Goal: Information Seeking & Learning: Learn about a topic

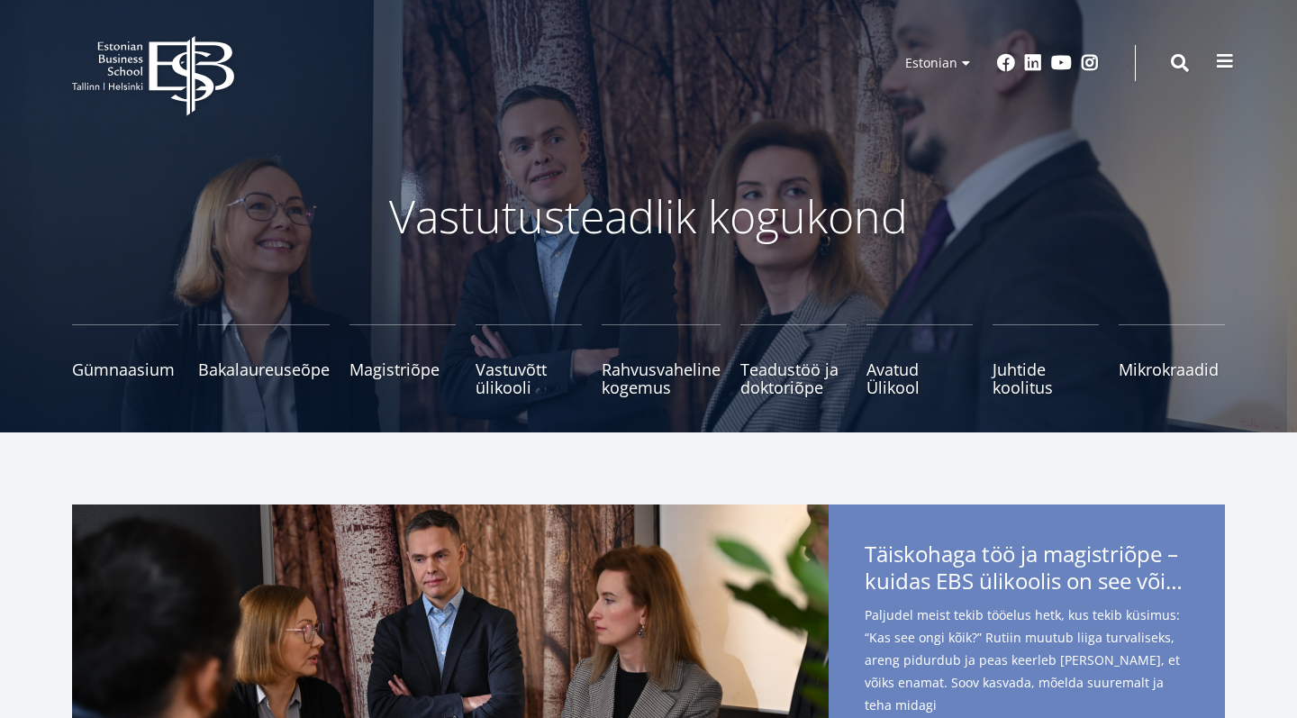
click at [1224, 59] on span at bounding box center [1225, 61] width 18 height 18
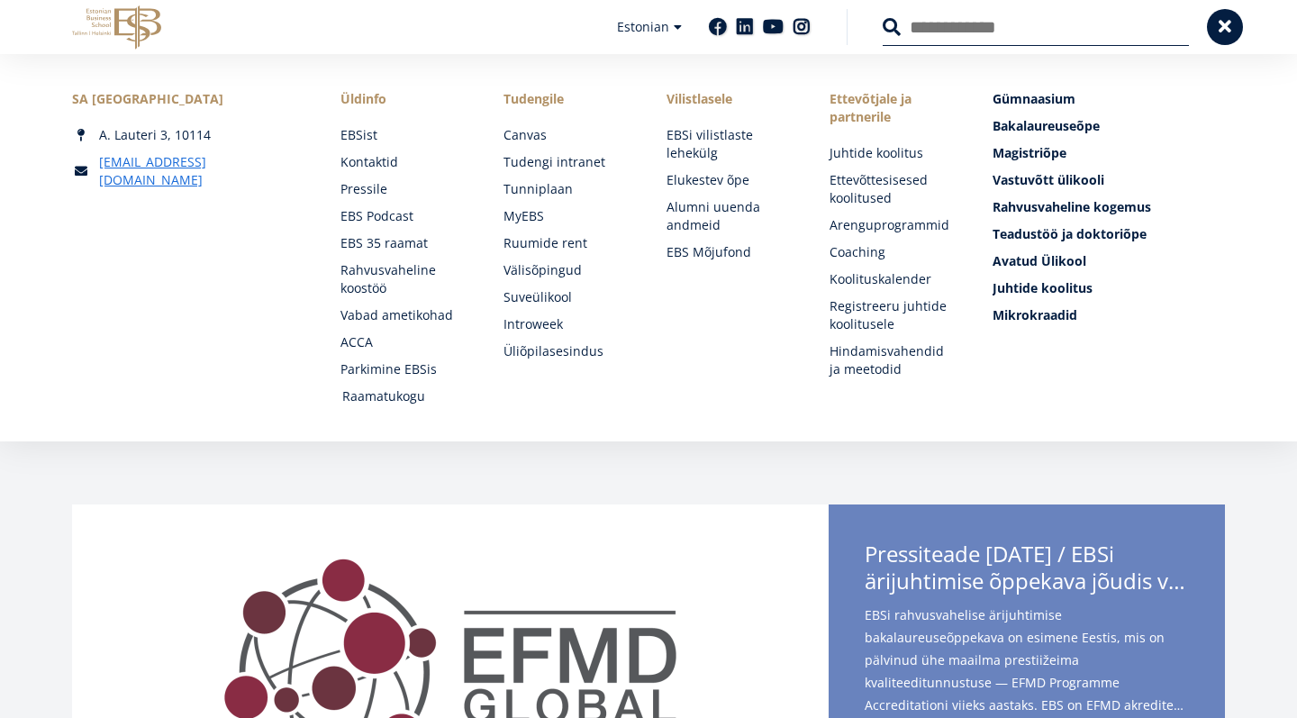
click at [355, 398] on link "Raamatukogu" at bounding box center [405, 396] width 127 height 18
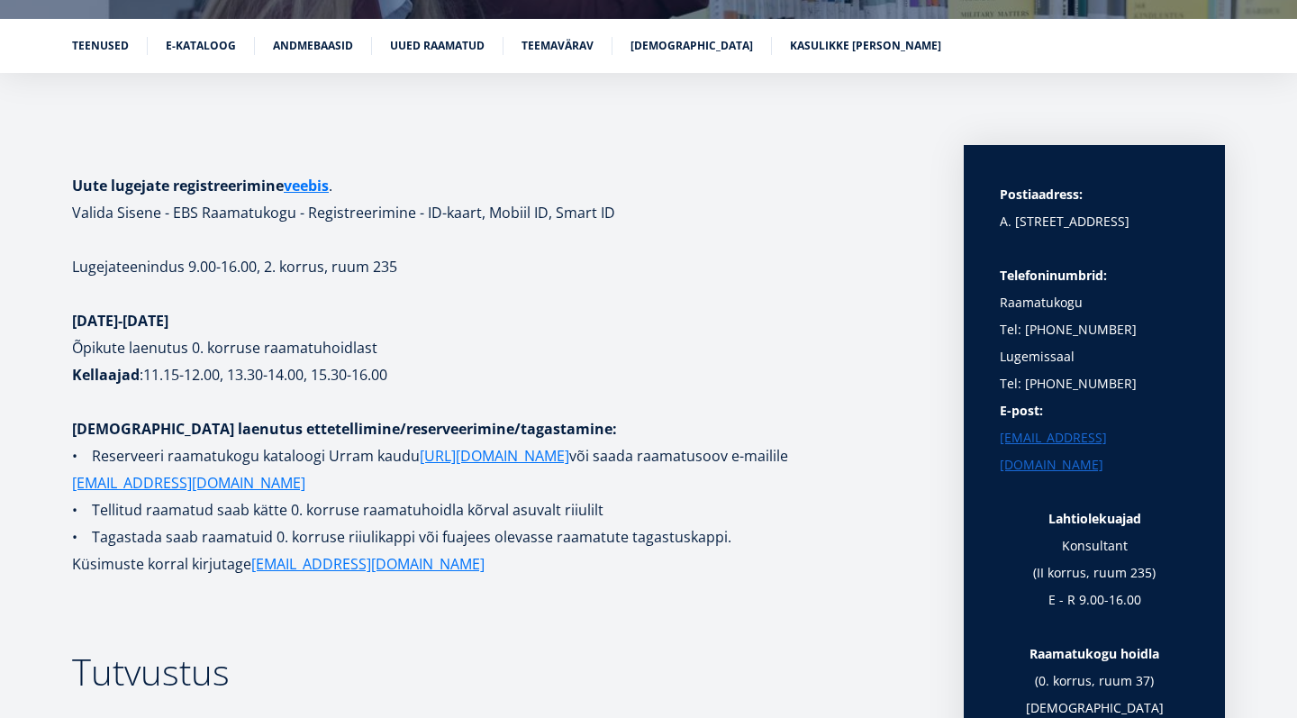
scroll to position [272, 0]
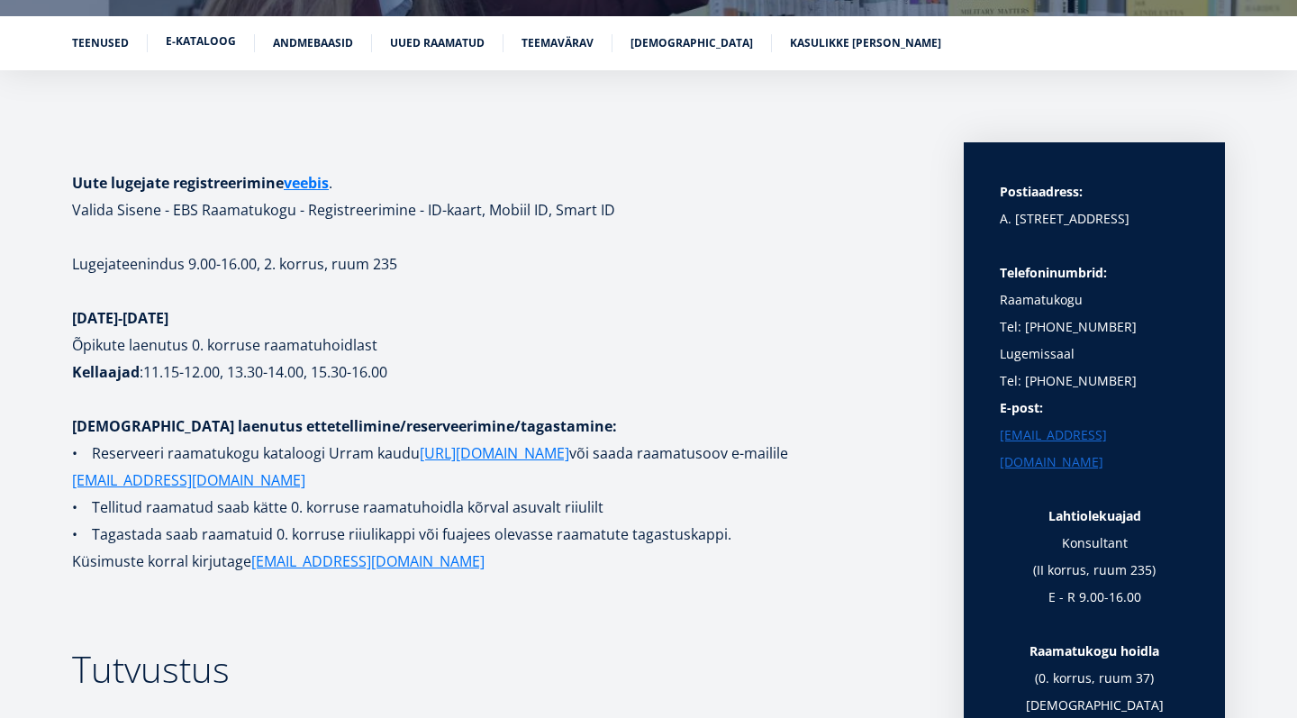
click at [190, 39] on link "E-kataloog" at bounding box center [201, 41] width 70 height 18
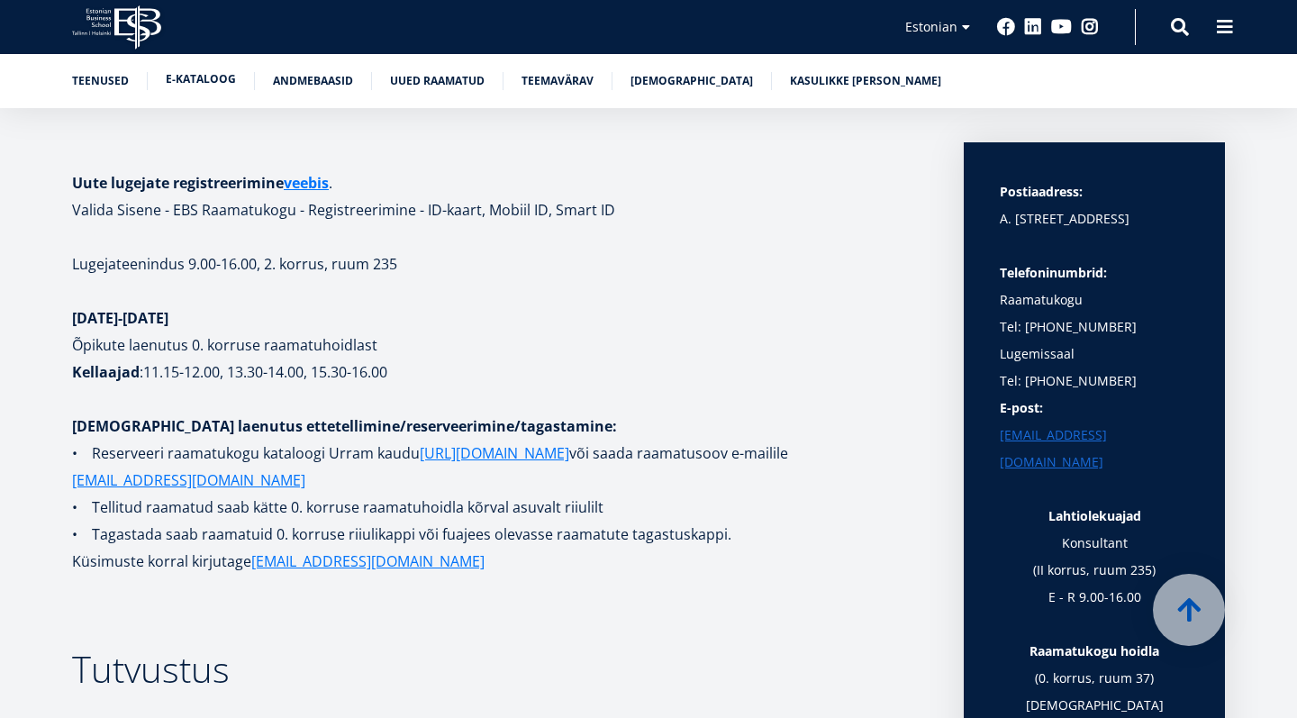
scroll to position [2972, 0]
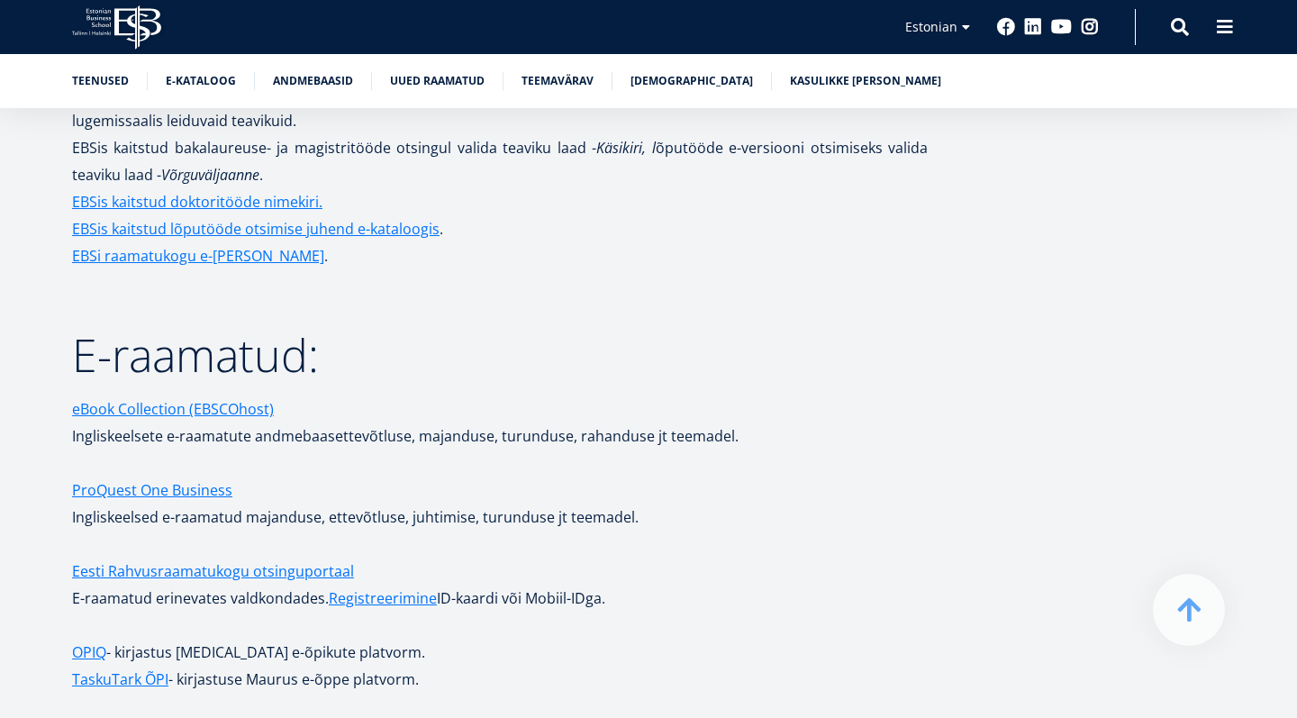
click at [500, 269] on p at bounding box center [500, 282] width 856 height 27
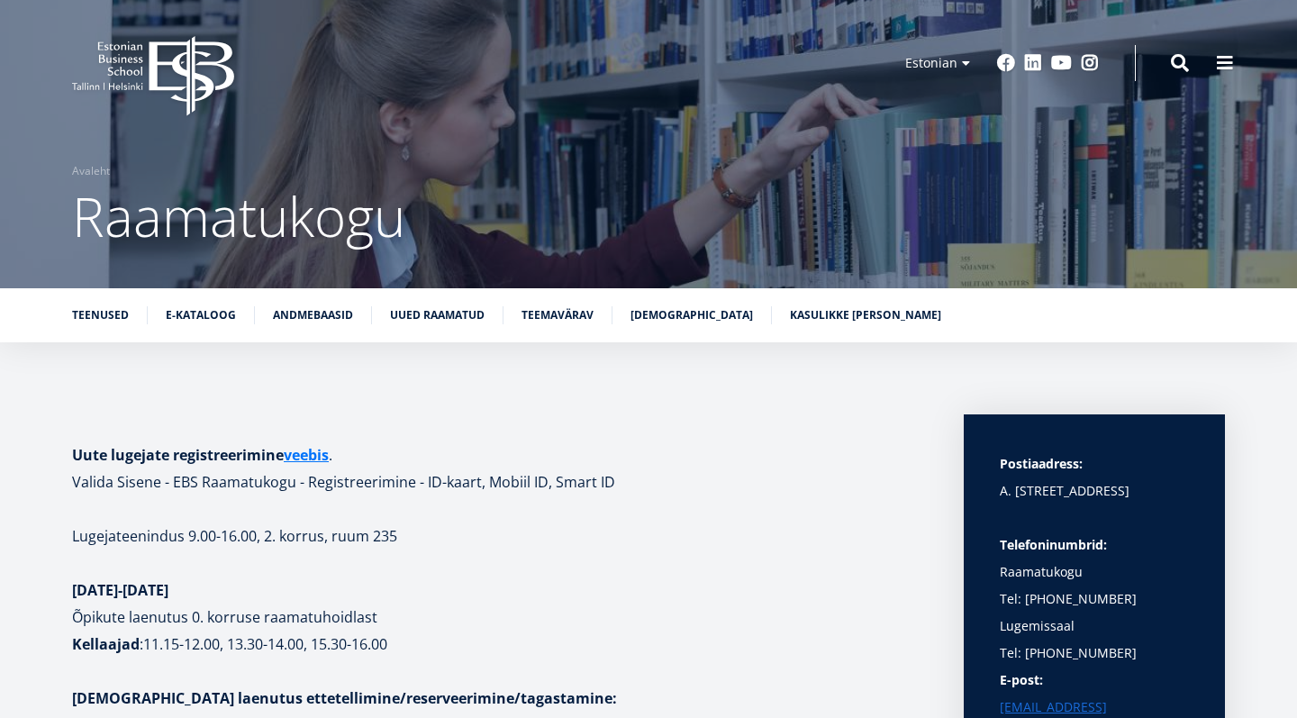
scroll to position [0, 0]
click at [174, 321] on link "E-kataloog" at bounding box center [201, 313] width 70 height 18
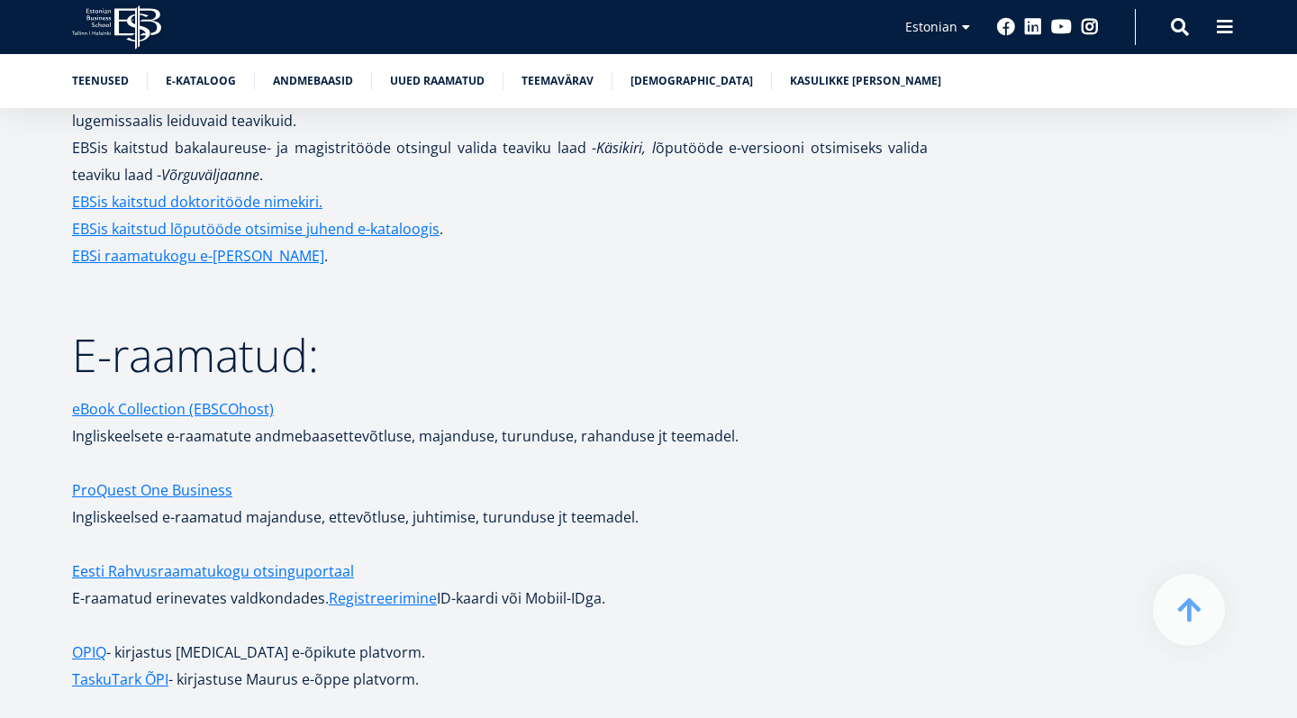
click at [331, 81] on link "Andmebaasid" at bounding box center [313, 79] width 80 height 18
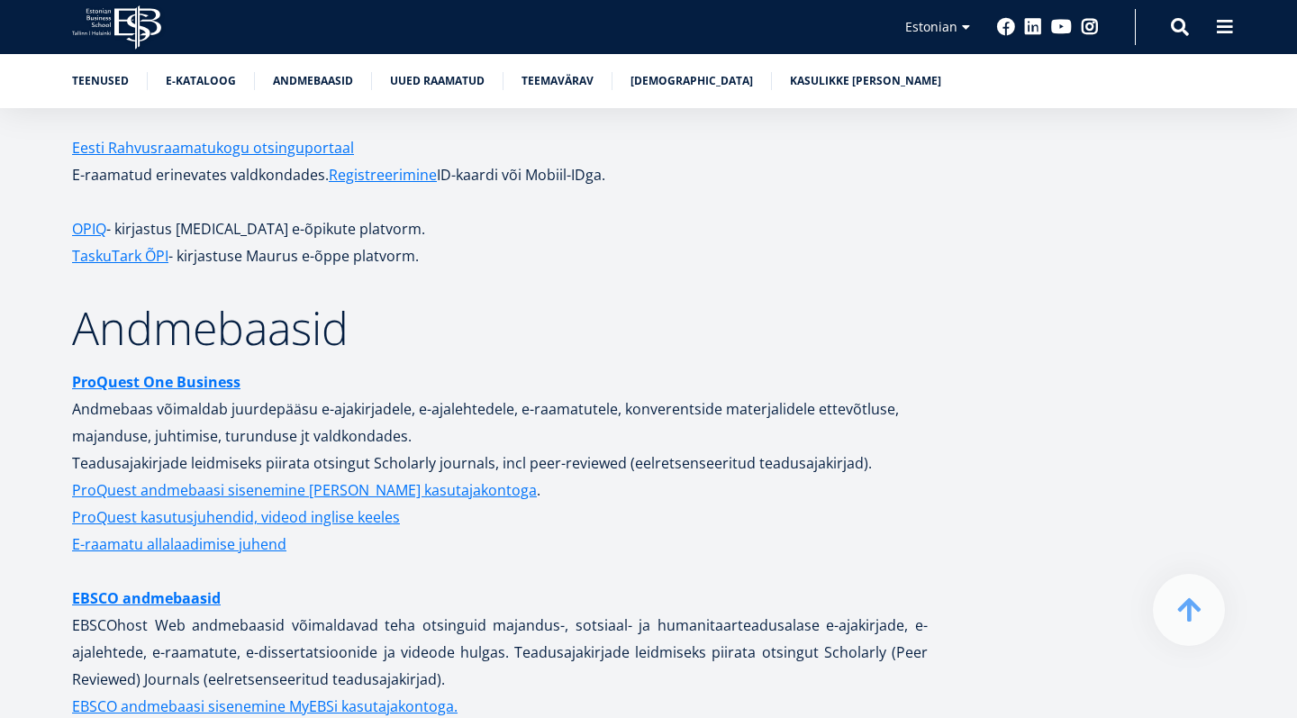
click at [191, 593] on p "EBSCO andmebaasid EBSCOhost Web andmebaasid võimaldavad teha otsinguid majandus…" at bounding box center [500, 665] width 856 height 162
click at [193, 584] on link "EBSCO andmebaasid" at bounding box center [146, 597] width 149 height 27
click at [891, 188] on p at bounding box center [500, 201] width 856 height 27
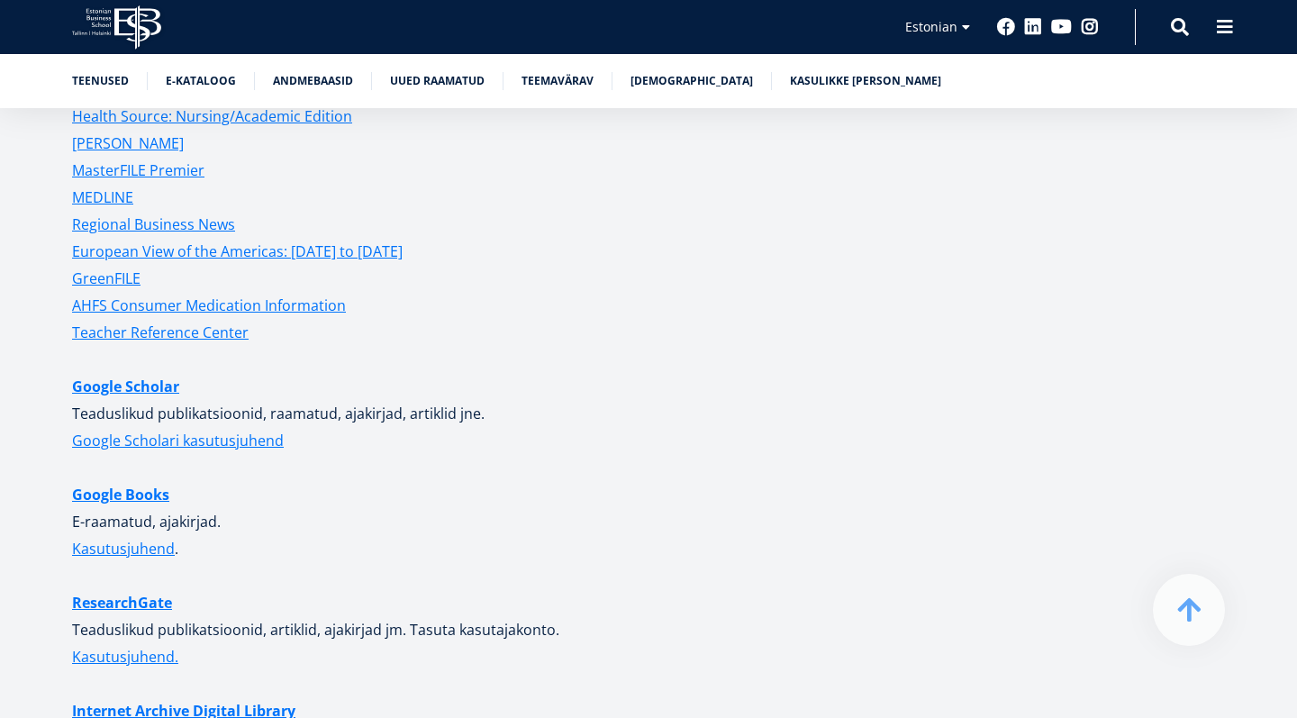
scroll to position [4432, 0]
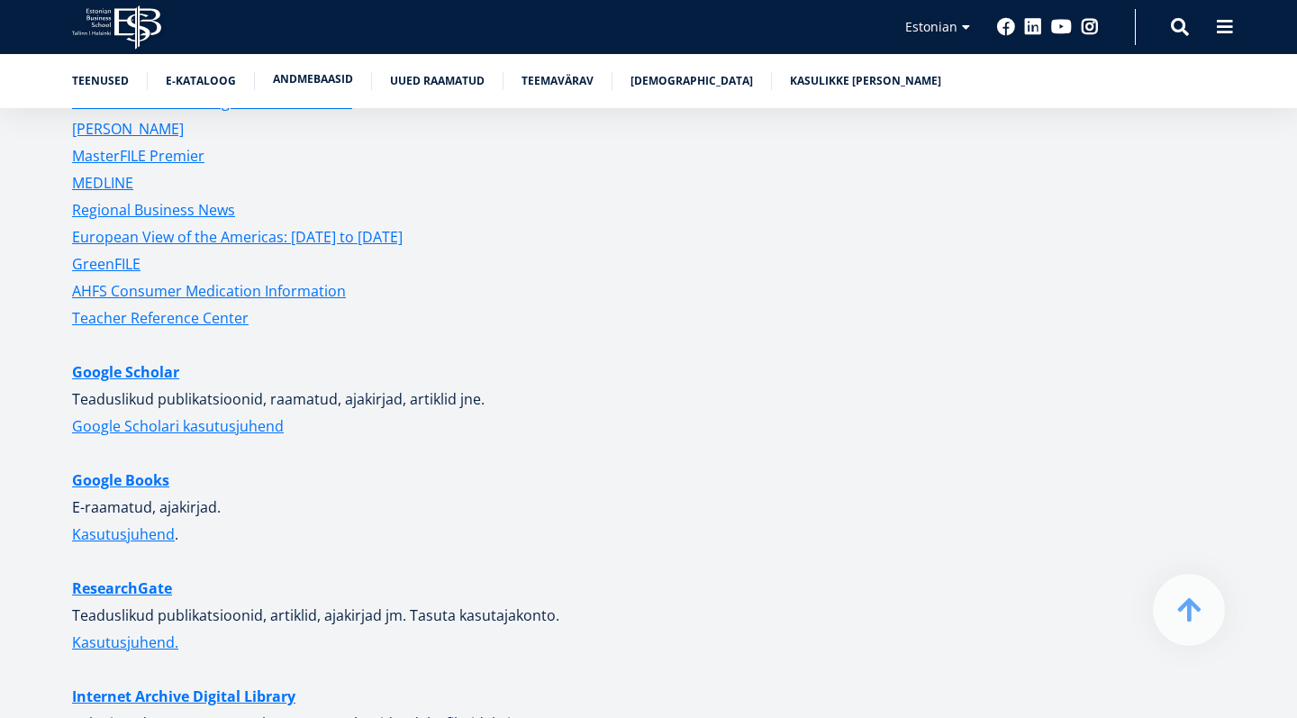
click at [337, 81] on link "Andmebaasid" at bounding box center [313, 79] width 80 height 18
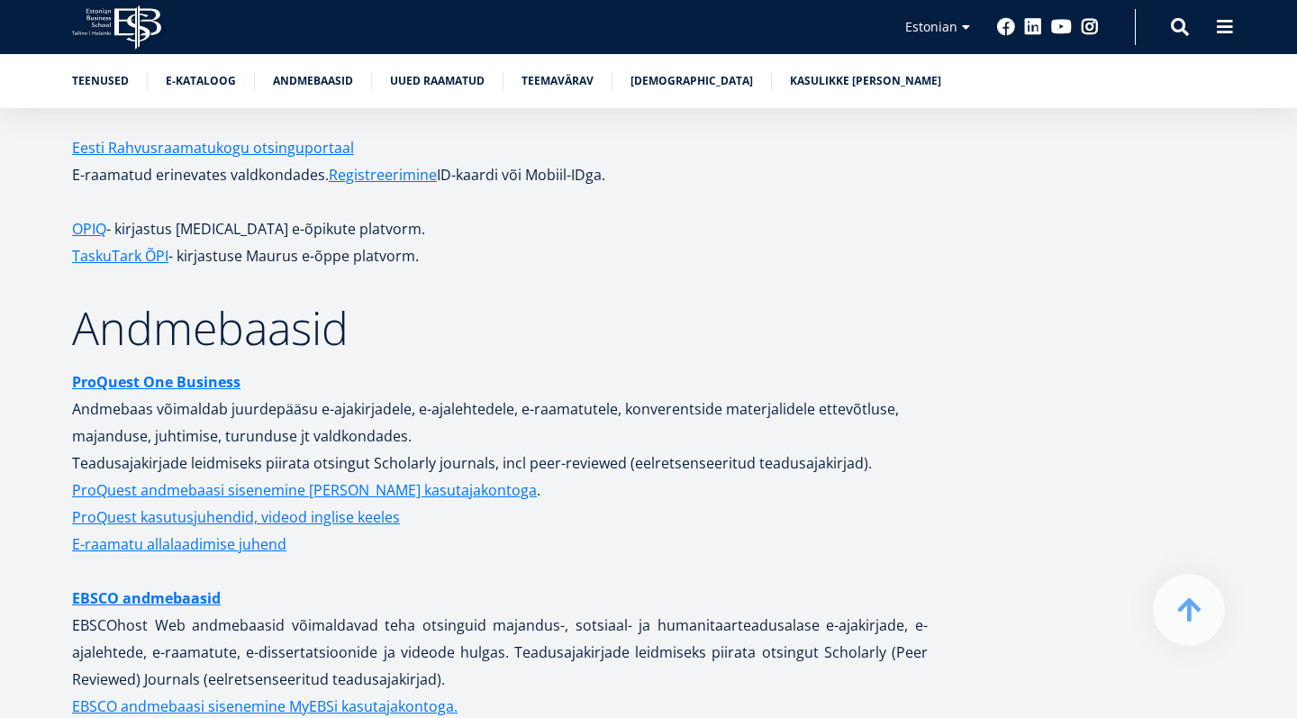
click at [489, 242] on p "TaskuTark ÕPI - kirjastuse Maurus e-õppe platvorm." at bounding box center [500, 255] width 856 height 27
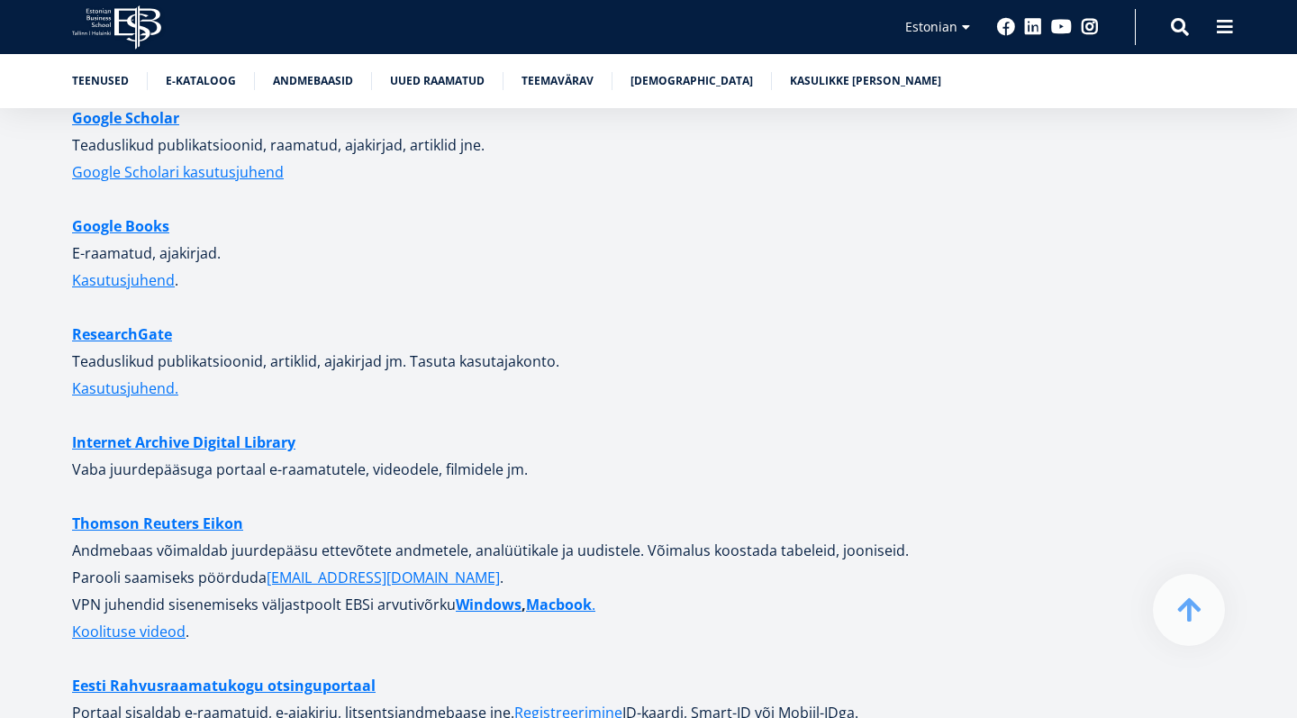
scroll to position [4689, 0]
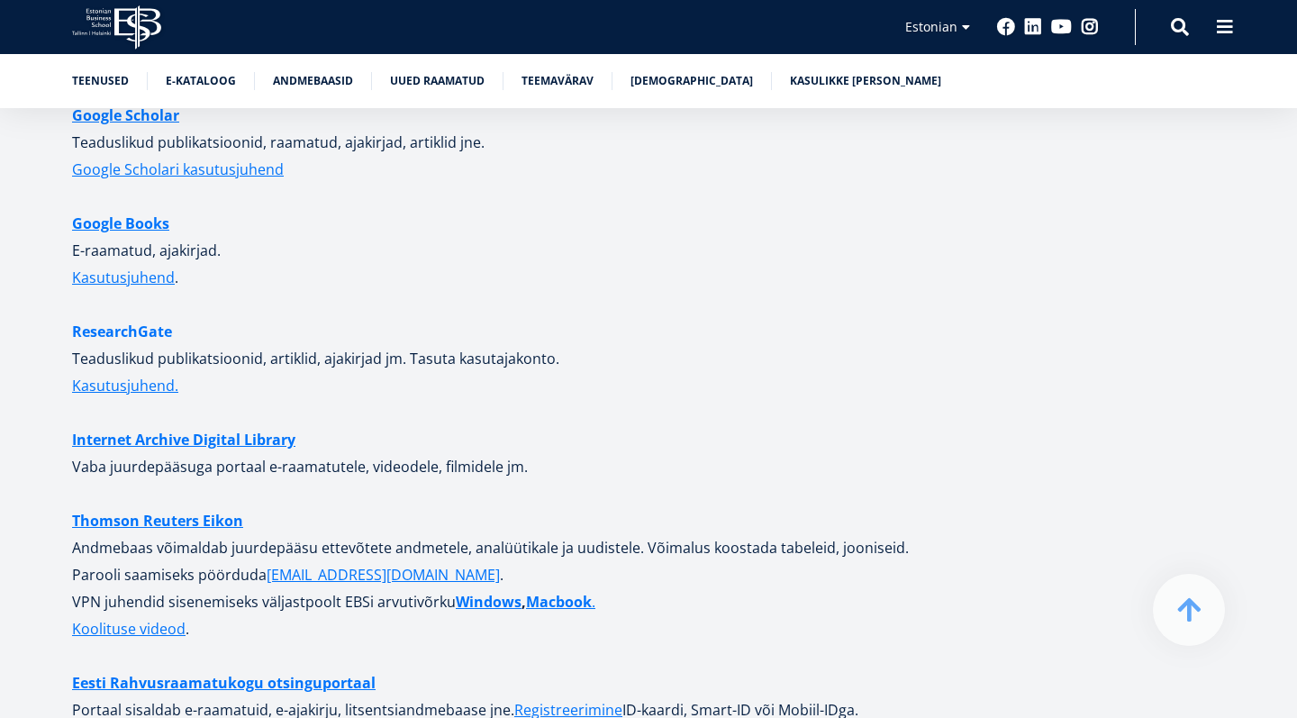
click at [154, 318] on link "ResearchGate" at bounding box center [122, 331] width 100 height 27
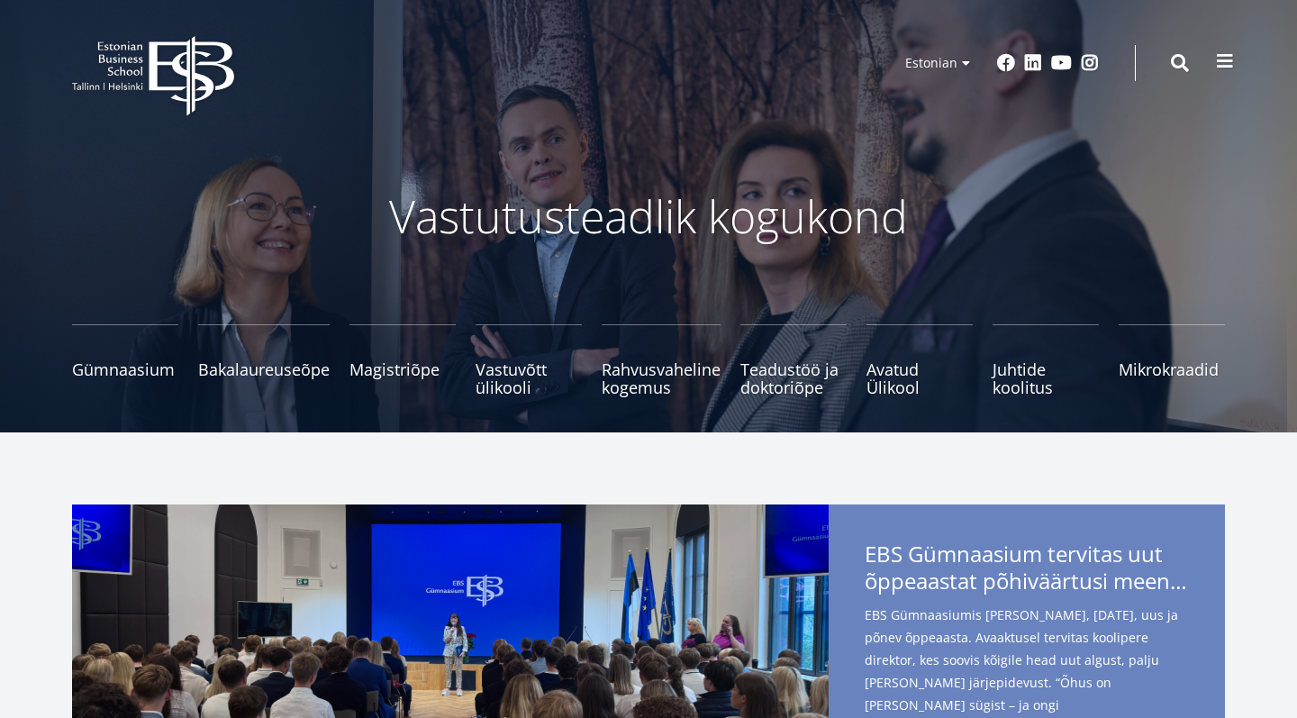
click at [1223, 55] on span at bounding box center [1225, 61] width 18 height 18
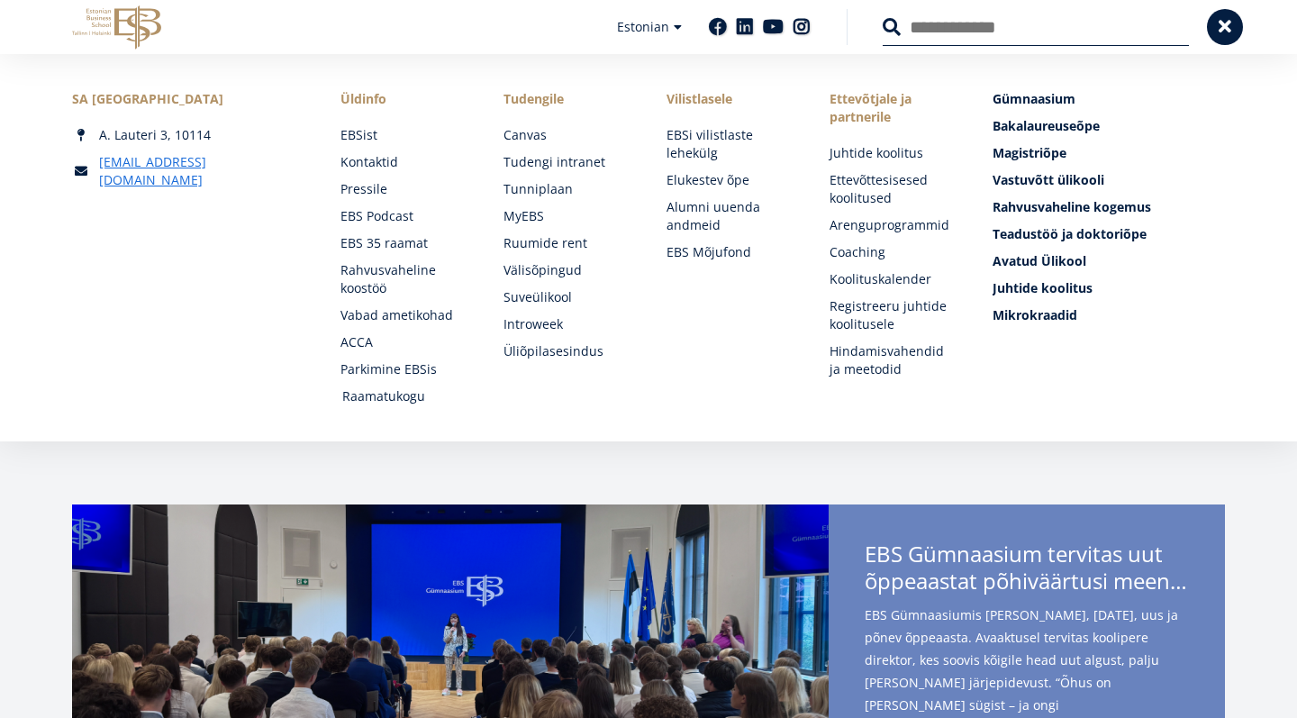
click at [402, 403] on link "Raamatukogu" at bounding box center [405, 396] width 127 height 18
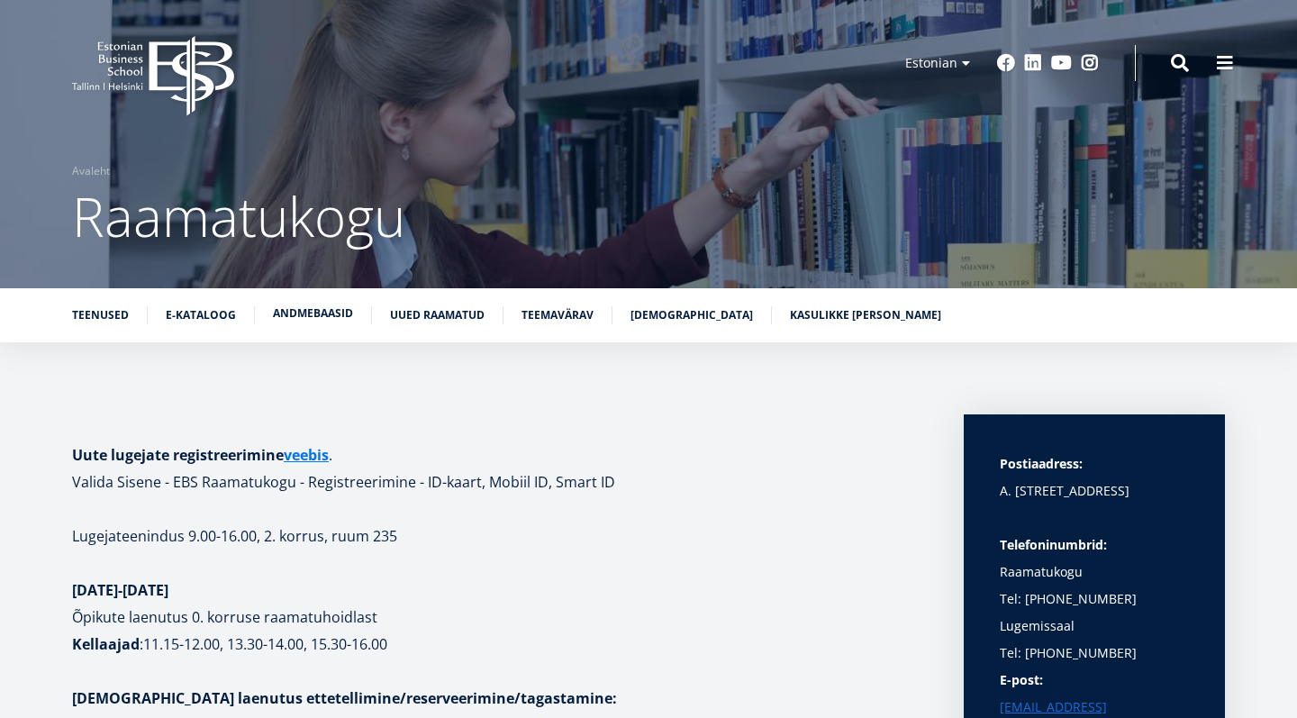
click at [311, 312] on link "Andmebaasid" at bounding box center [313, 313] width 80 height 18
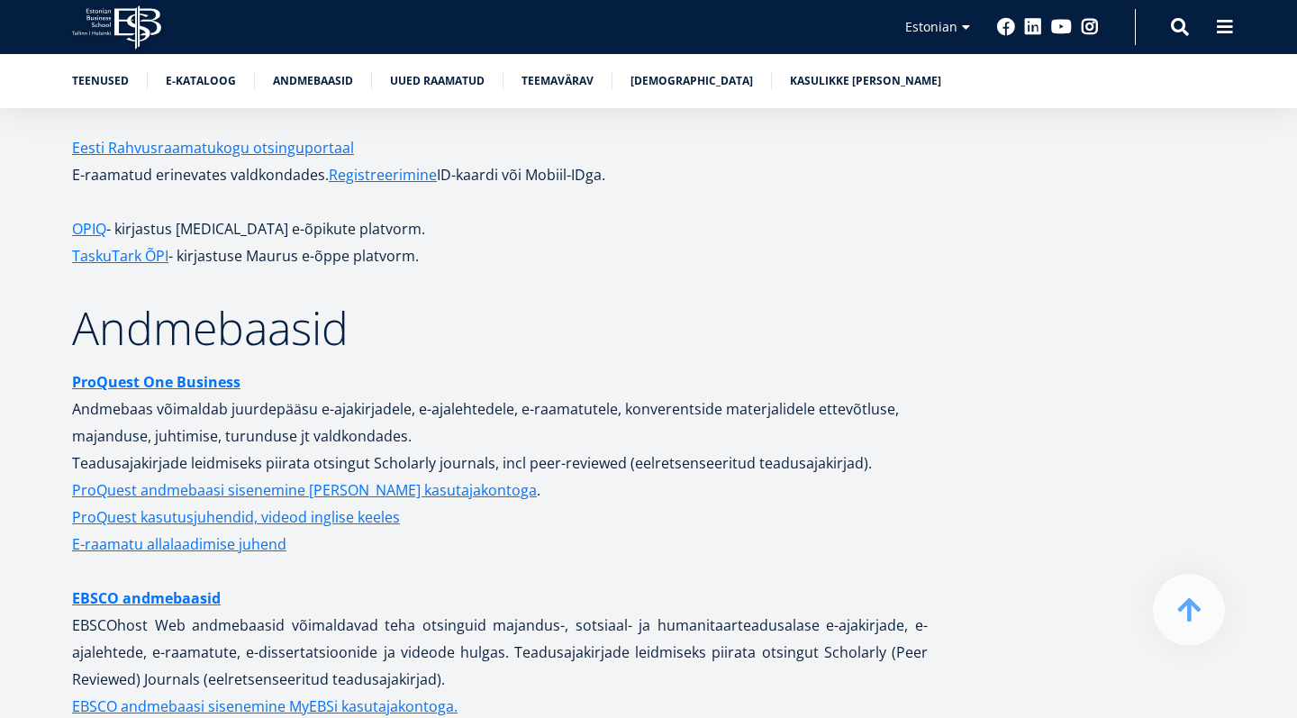
click at [661, 246] on p "TaskuTark ÕPI - kirjastuse Maurus e-õppe platvorm." at bounding box center [500, 255] width 856 height 27
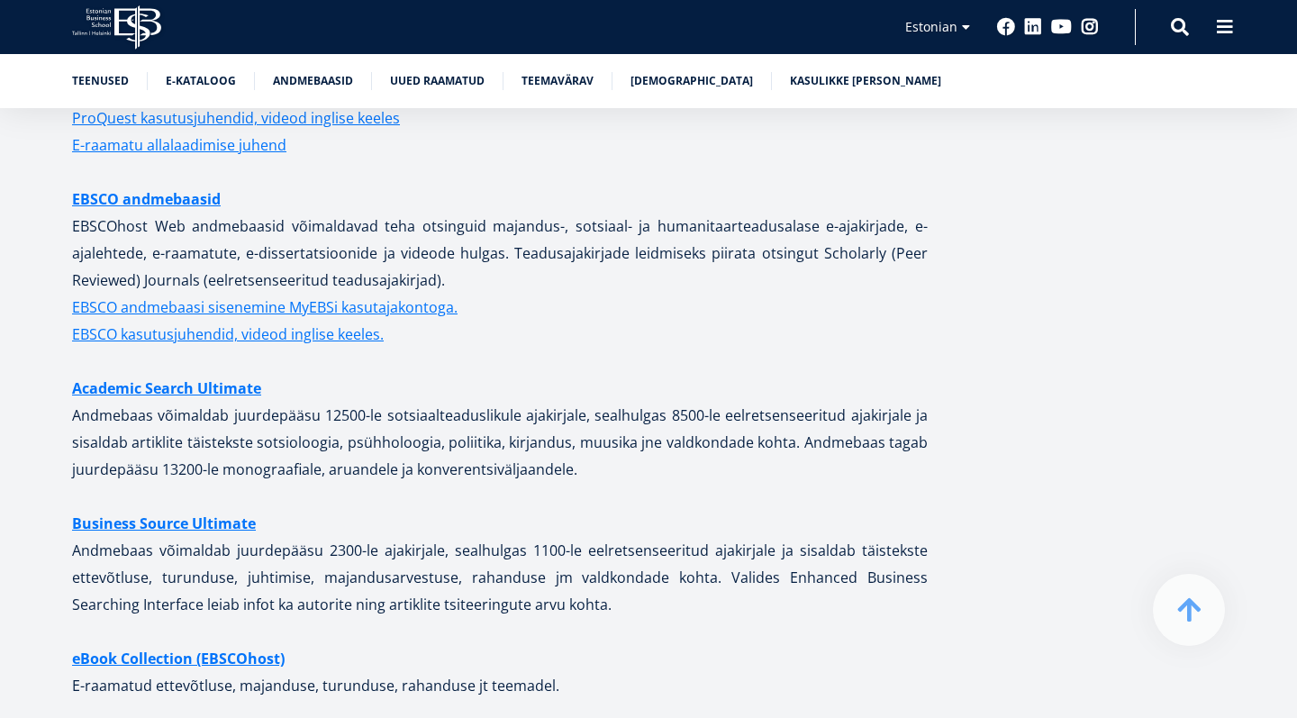
scroll to position [3799, 0]
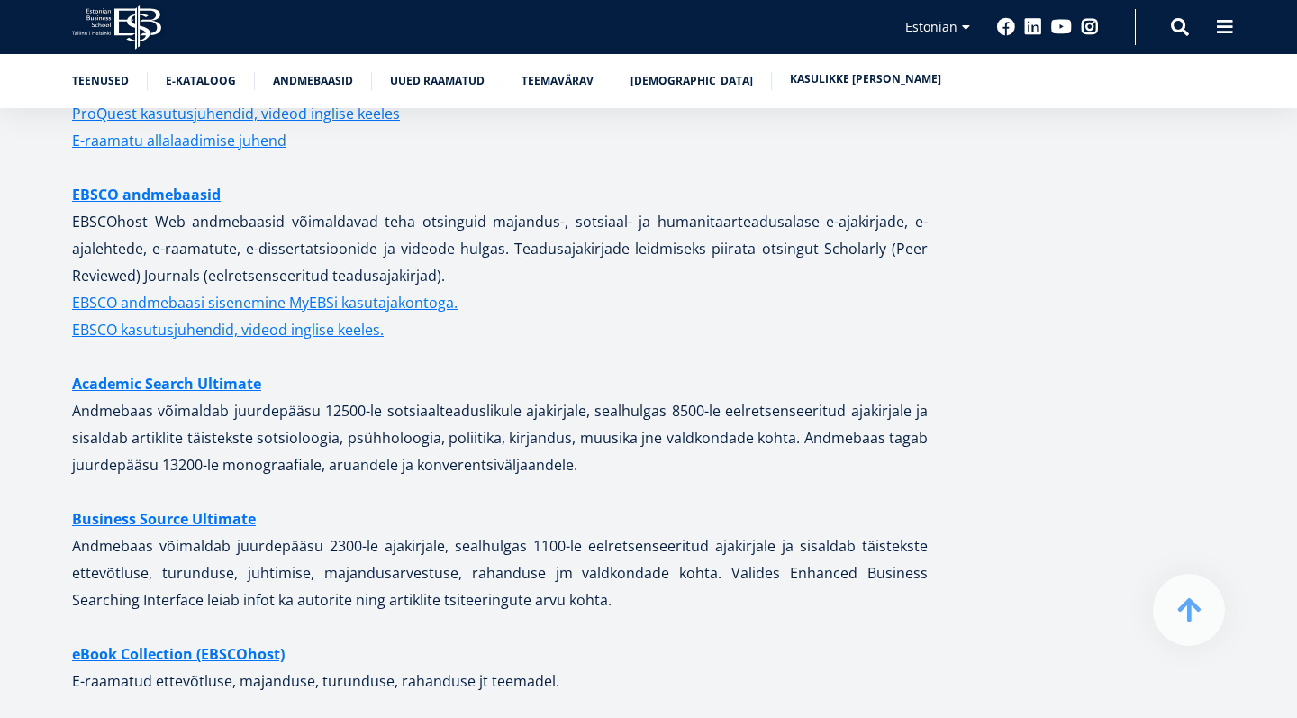
click at [866, 78] on link "Kasulikke [PERSON_NAME]" at bounding box center [865, 79] width 151 height 18
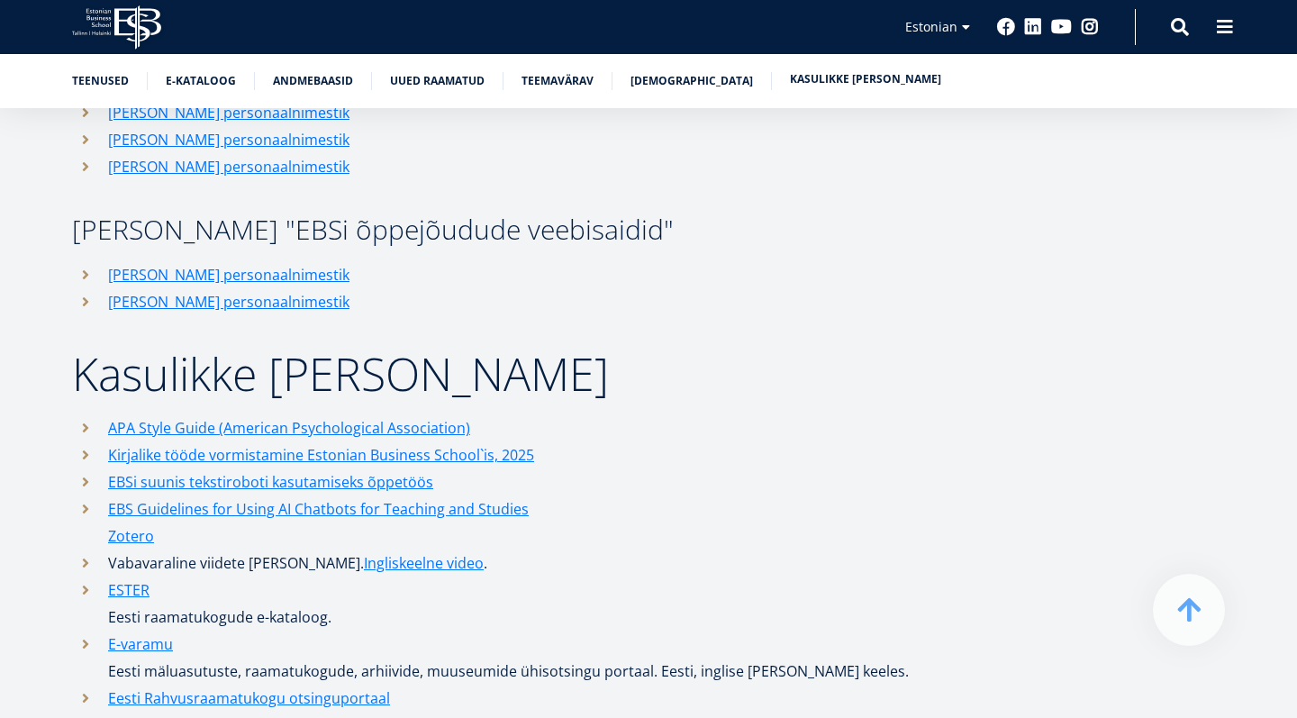
scroll to position [8466, 0]
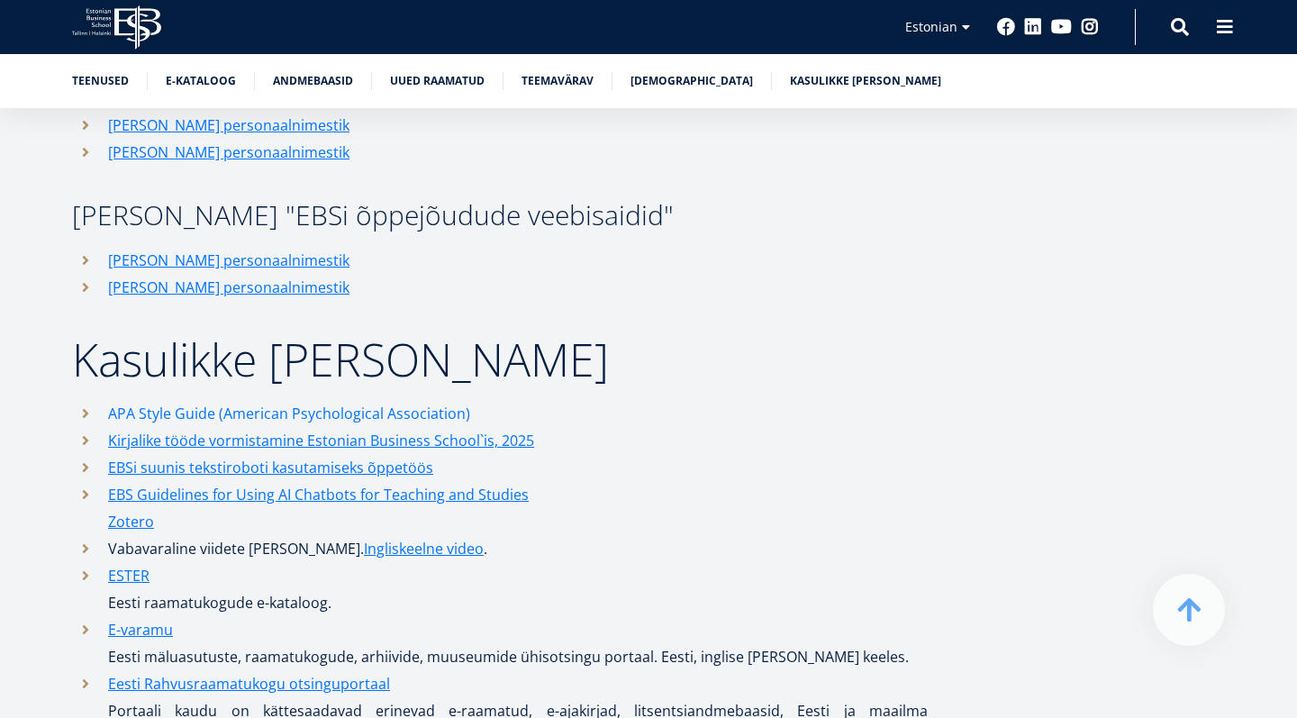
click at [332, 400] on link "APA Style Guide (American Psychological Association)" at bounding box center [289, 413] width 362 height 27
click at [573, 87] on link "Teemavärav" at bounding box center [557, 79] width 72 height 18
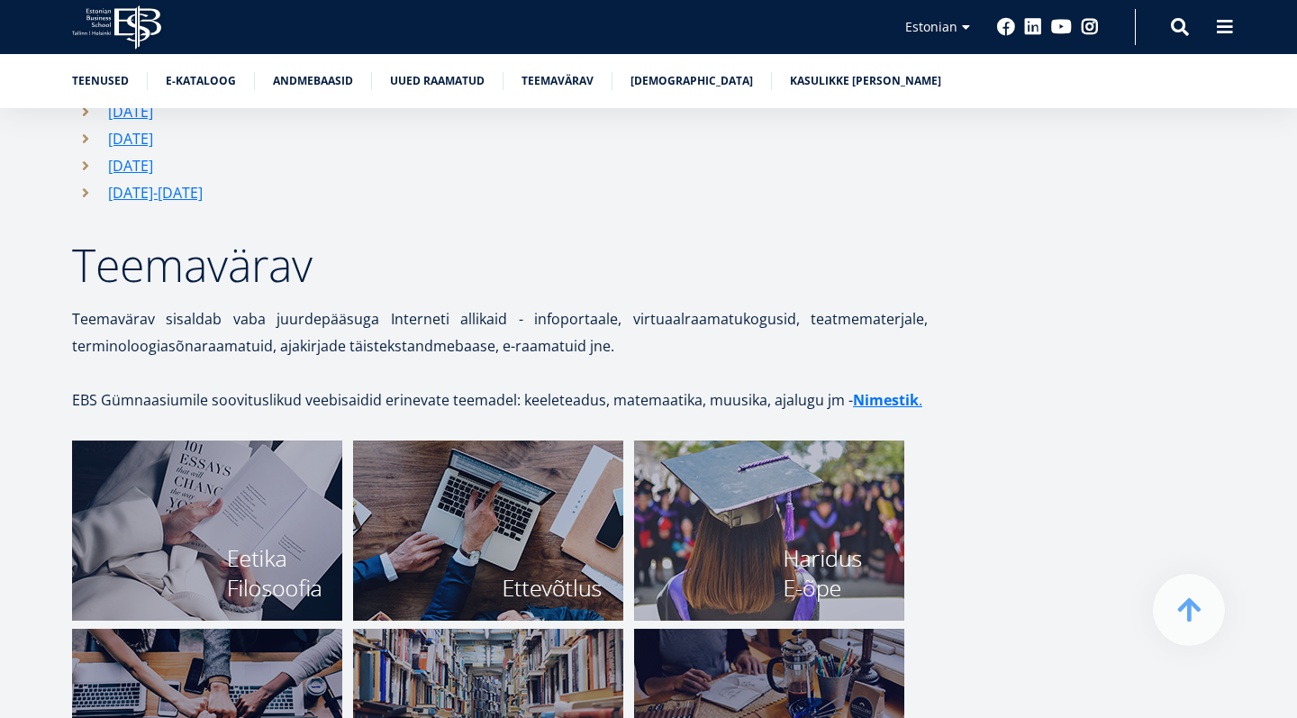
click at [465, 242] on h2 "Teemavärav" at bounding box center [500, 264] width 856 height 45
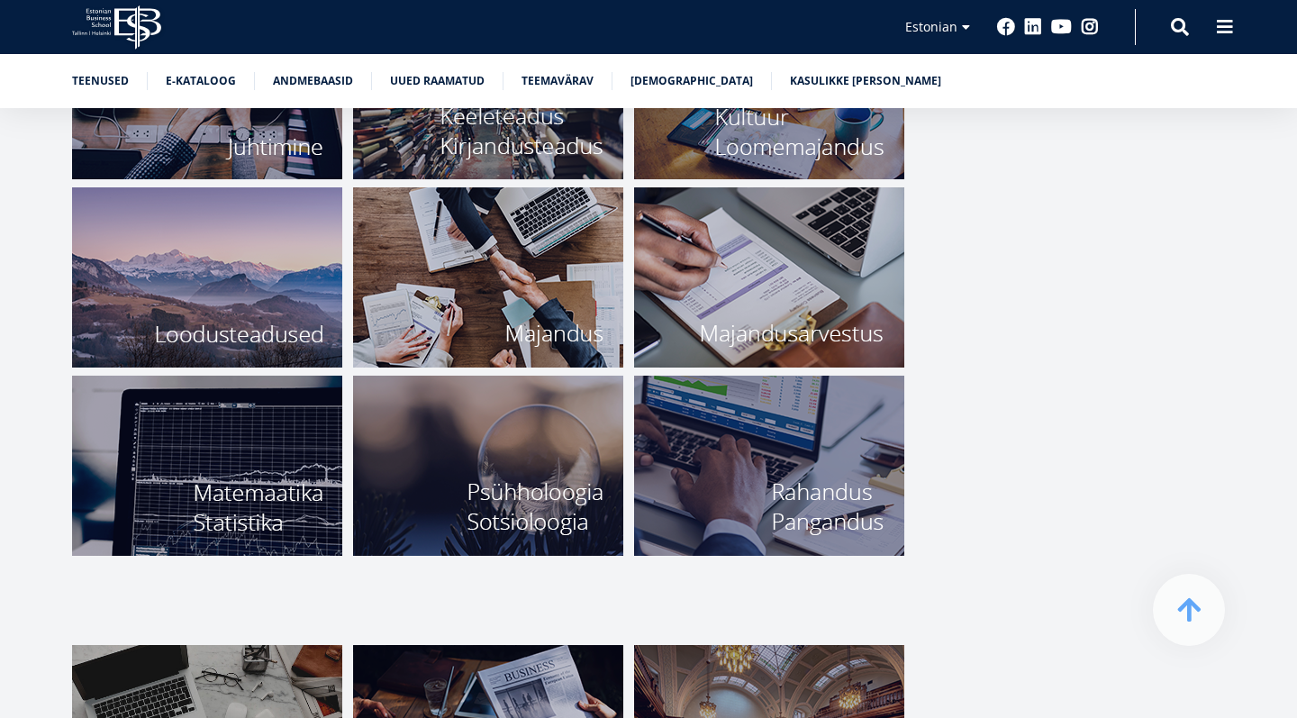
scroll to position [6463, 0]
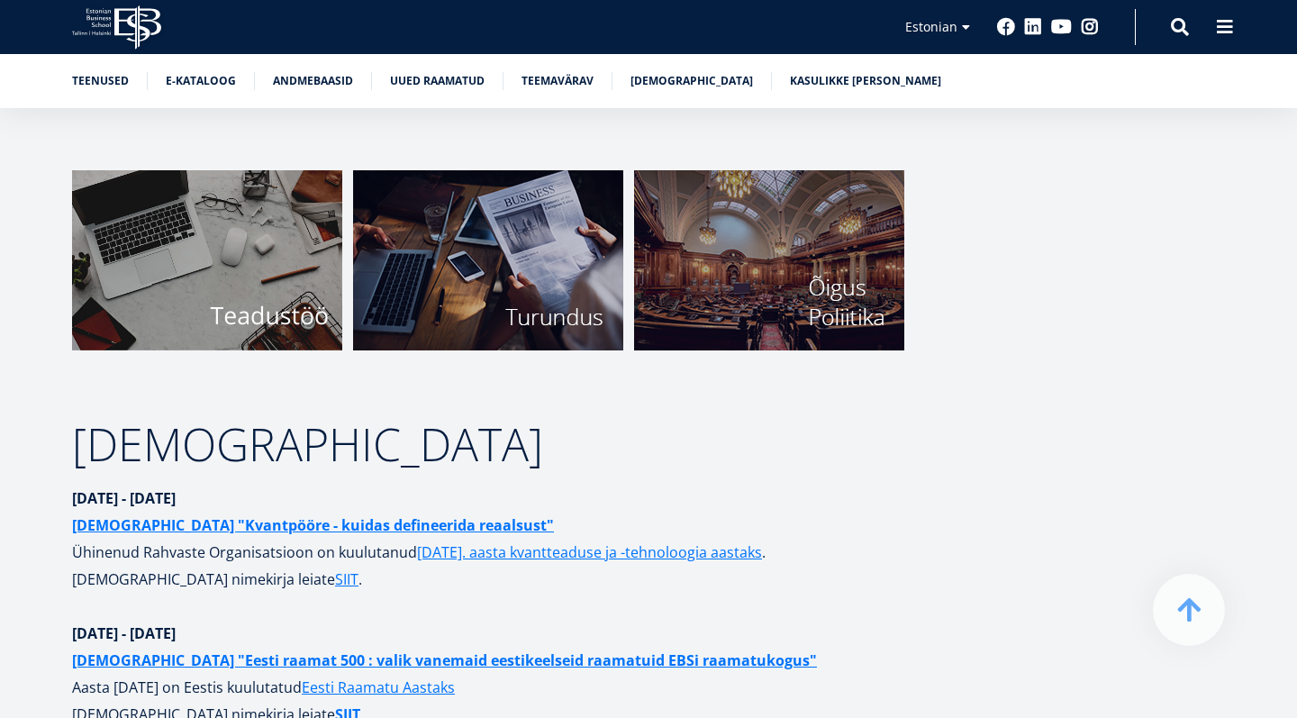
scroll to position [6937, 0]
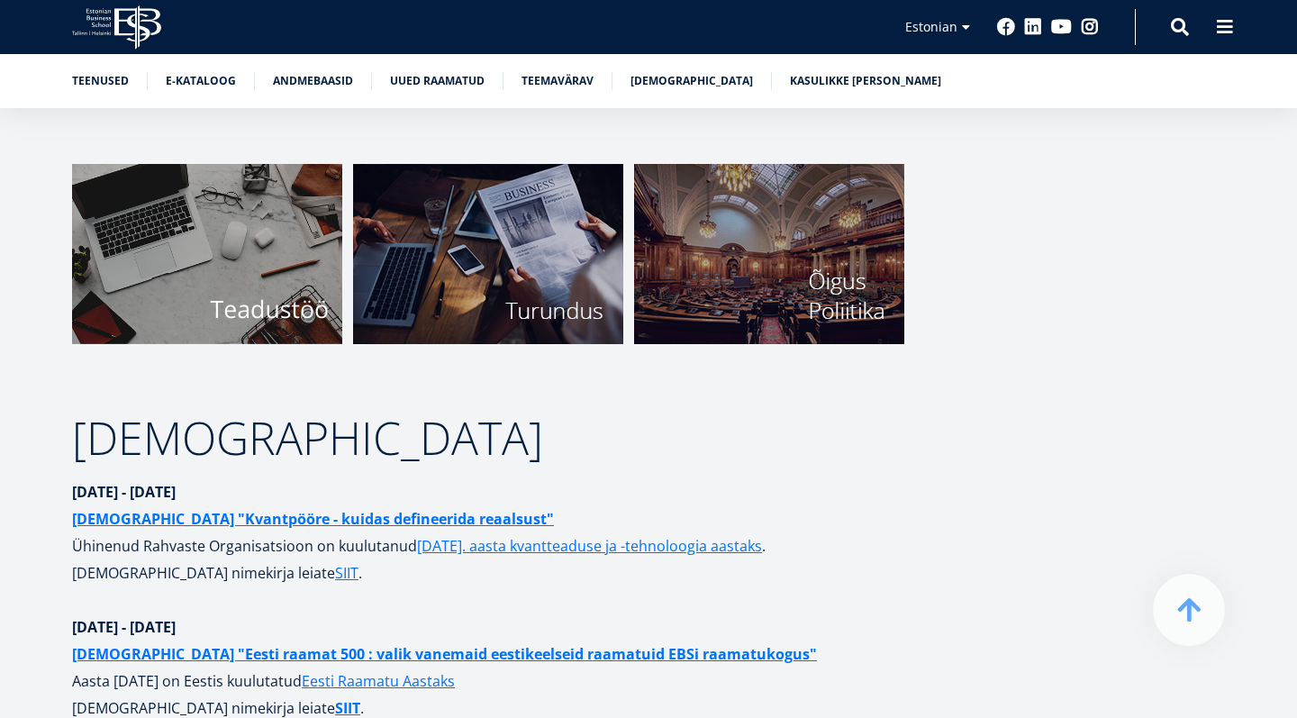
click at [315, 298] on img at bounding box center [207, 254] width 270 height 180
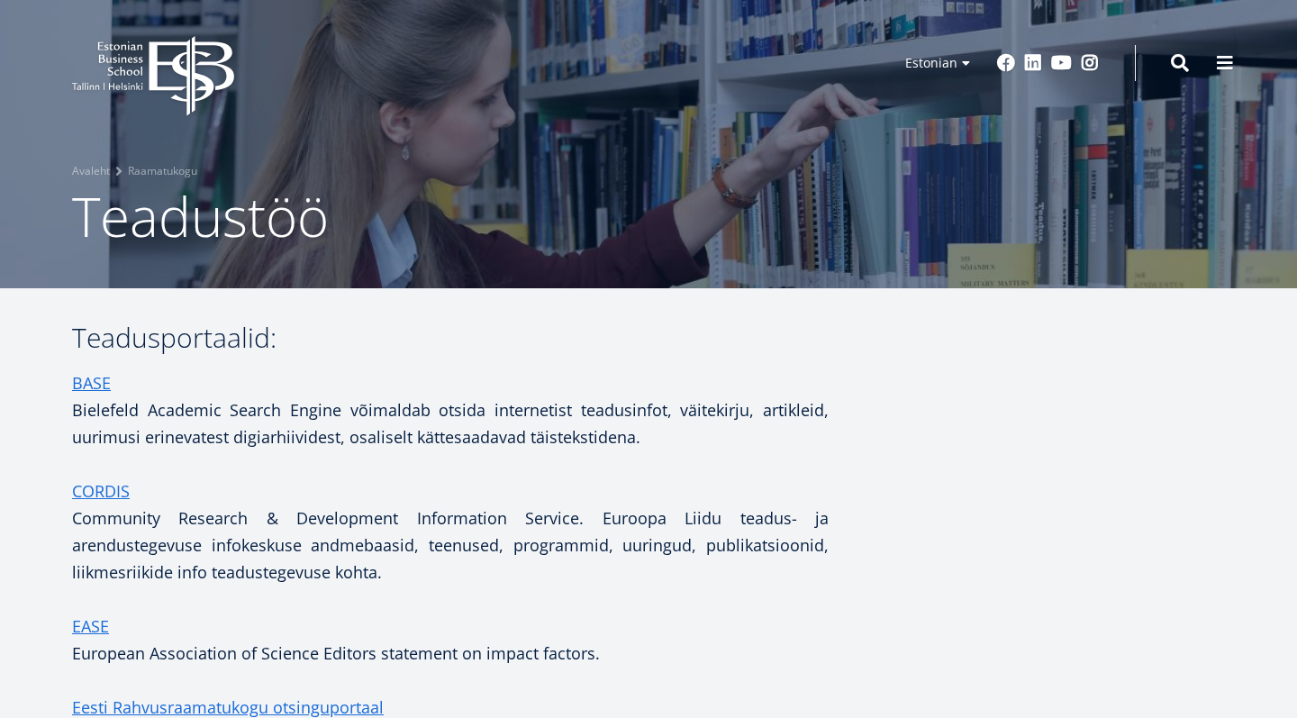
click at [499, 376] on p "BASE Bielefeld Academic Search Engine võimaldab otsida internetist teadusinfot,…" at bounding box center [450, 409] width 757 height 81
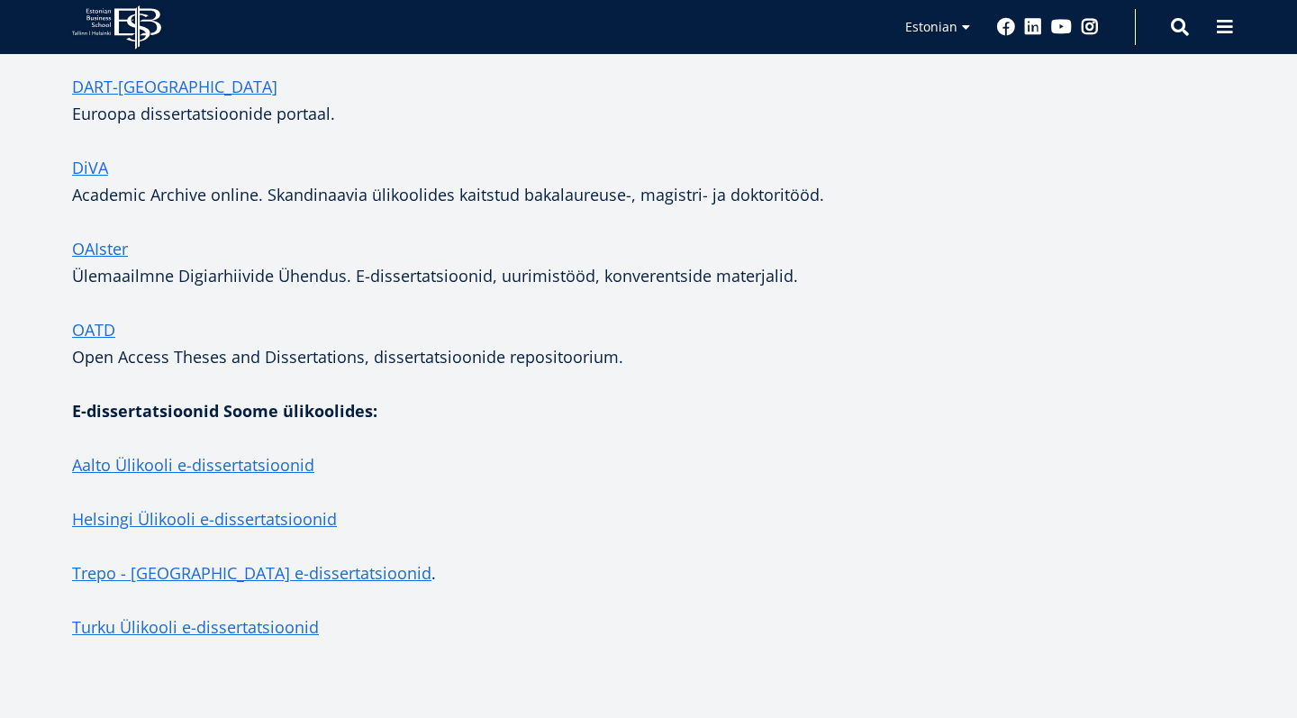
scroll to position [3730, 0]
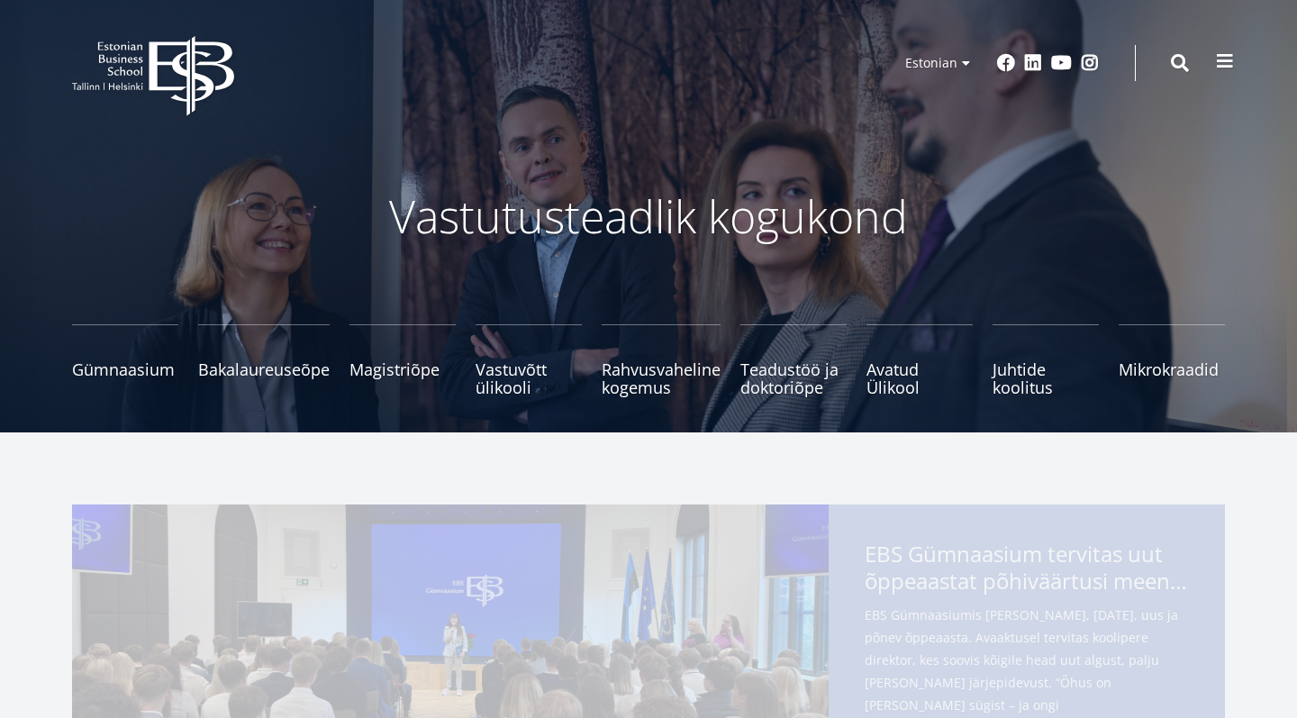
click at [1218, 61] on span at bounding box center [1225, 61] width 18 height 18
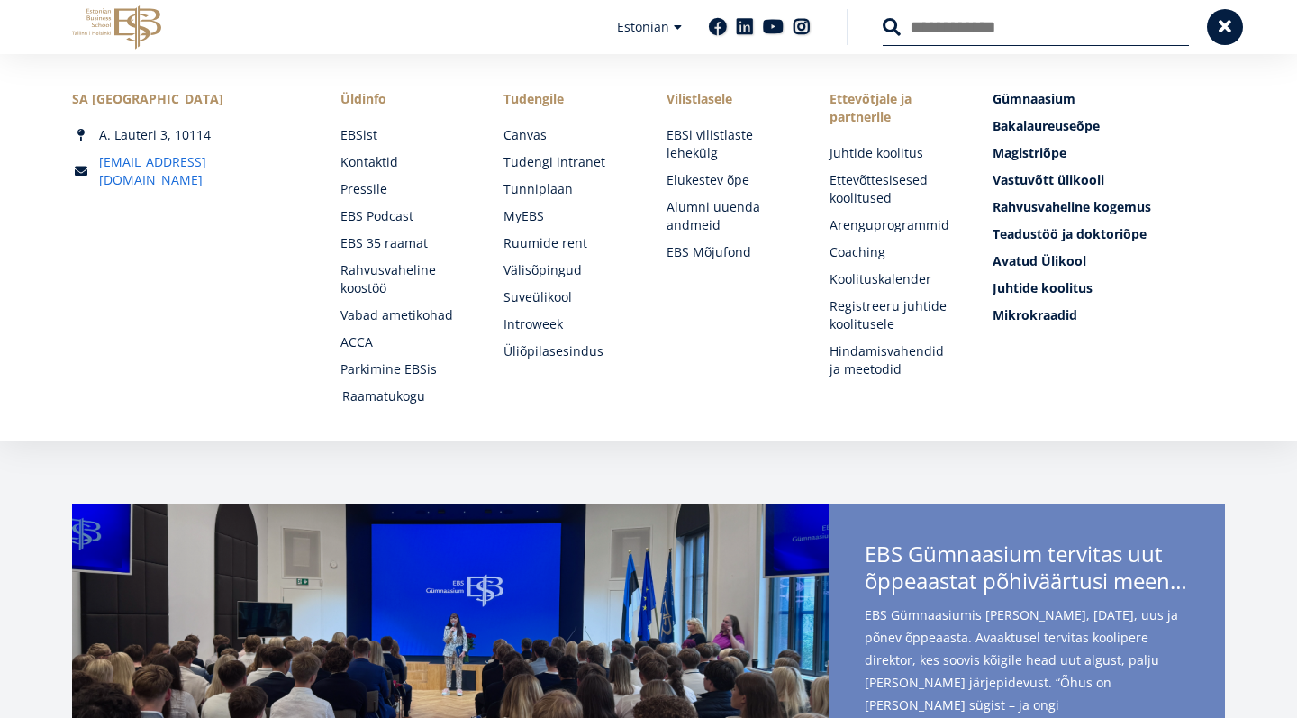
click at [399, 399] on link "Raamatukogu" at bounding box center [405, 396] width 127 height 18
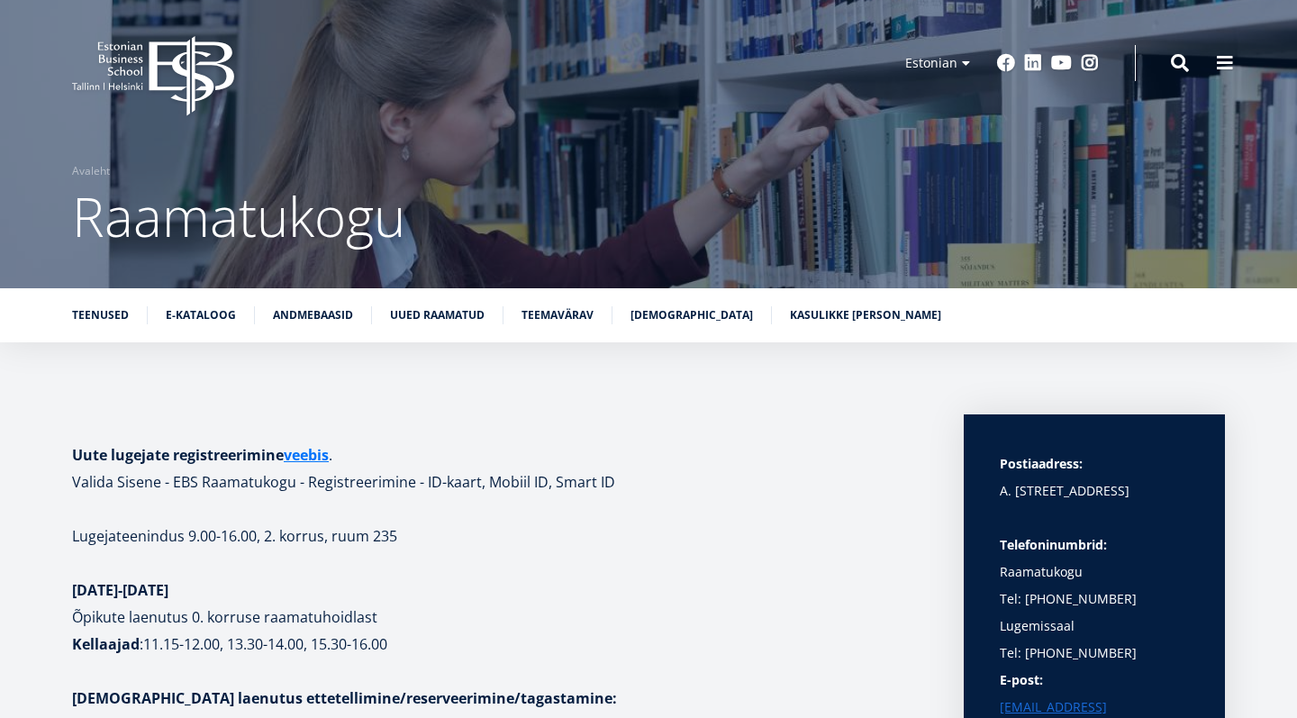
click at [338, 421] on h1 at bounding box center [500, 427] width 856 height 27
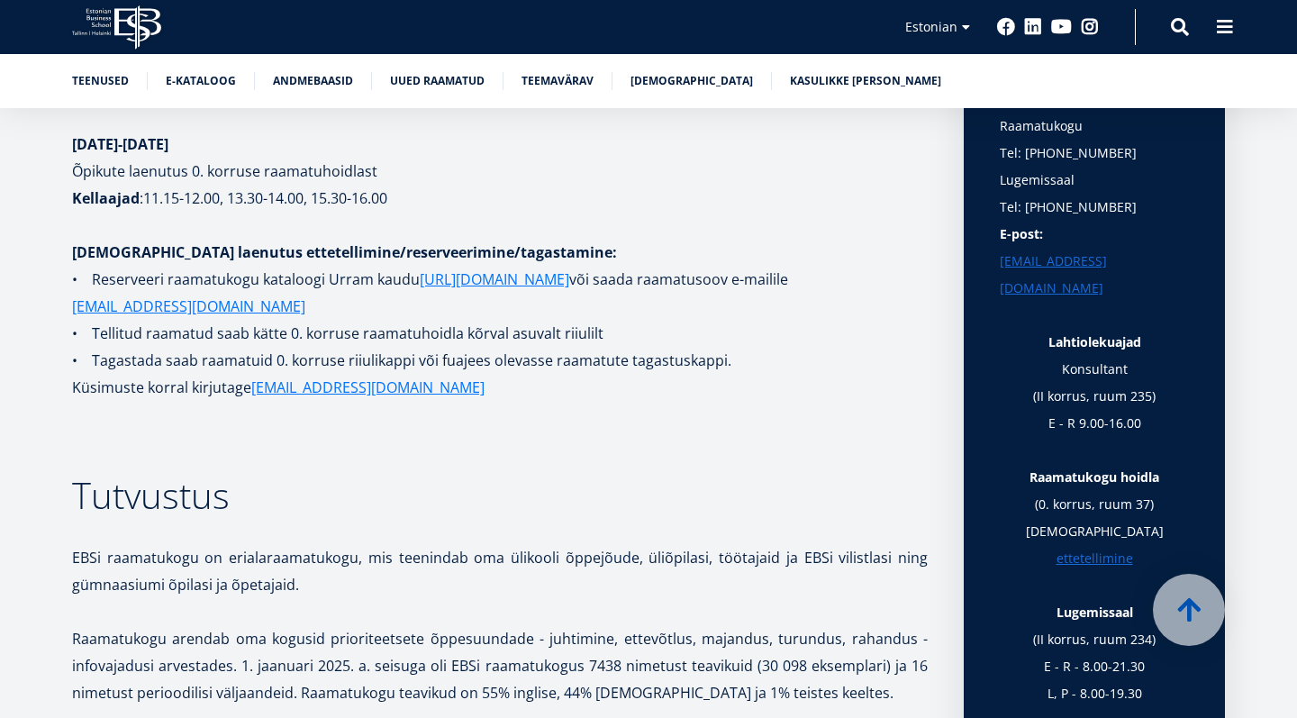
scroll to position [447, 0]
click at [316, 86] on link "Andmebaasid" at bounding box center [313, 79] width 80 height 18
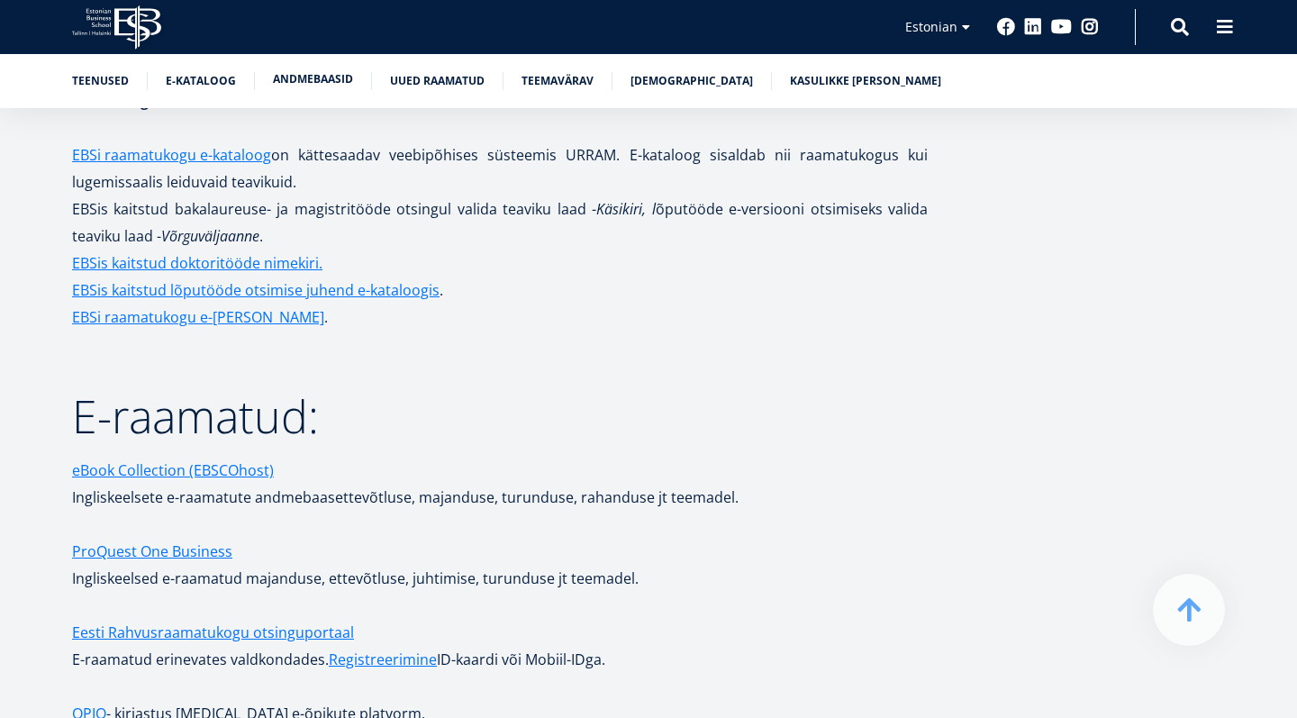
scroll to position [2900, 0]
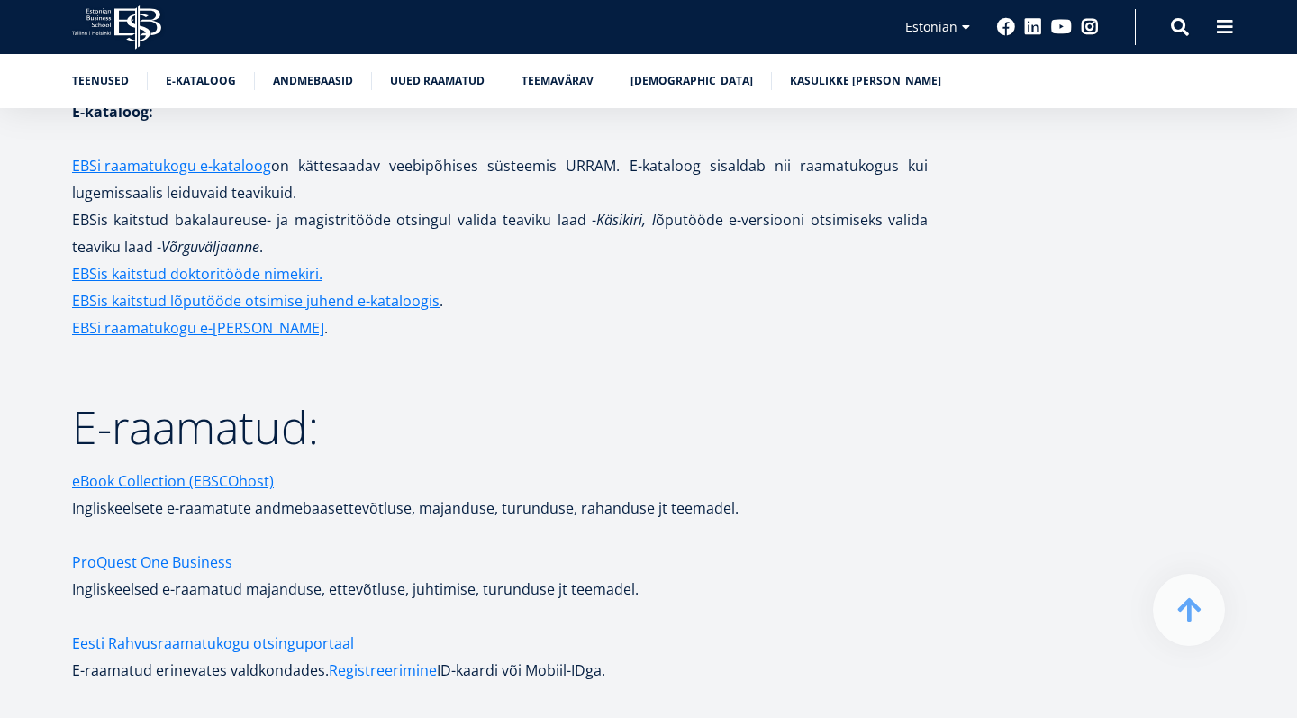
click at [186, 548] on link "ProQuest One Business" at bounding box center [152, 561] width 160 height 27
